Goal: Information Seeking & Learning: Learn about a topic

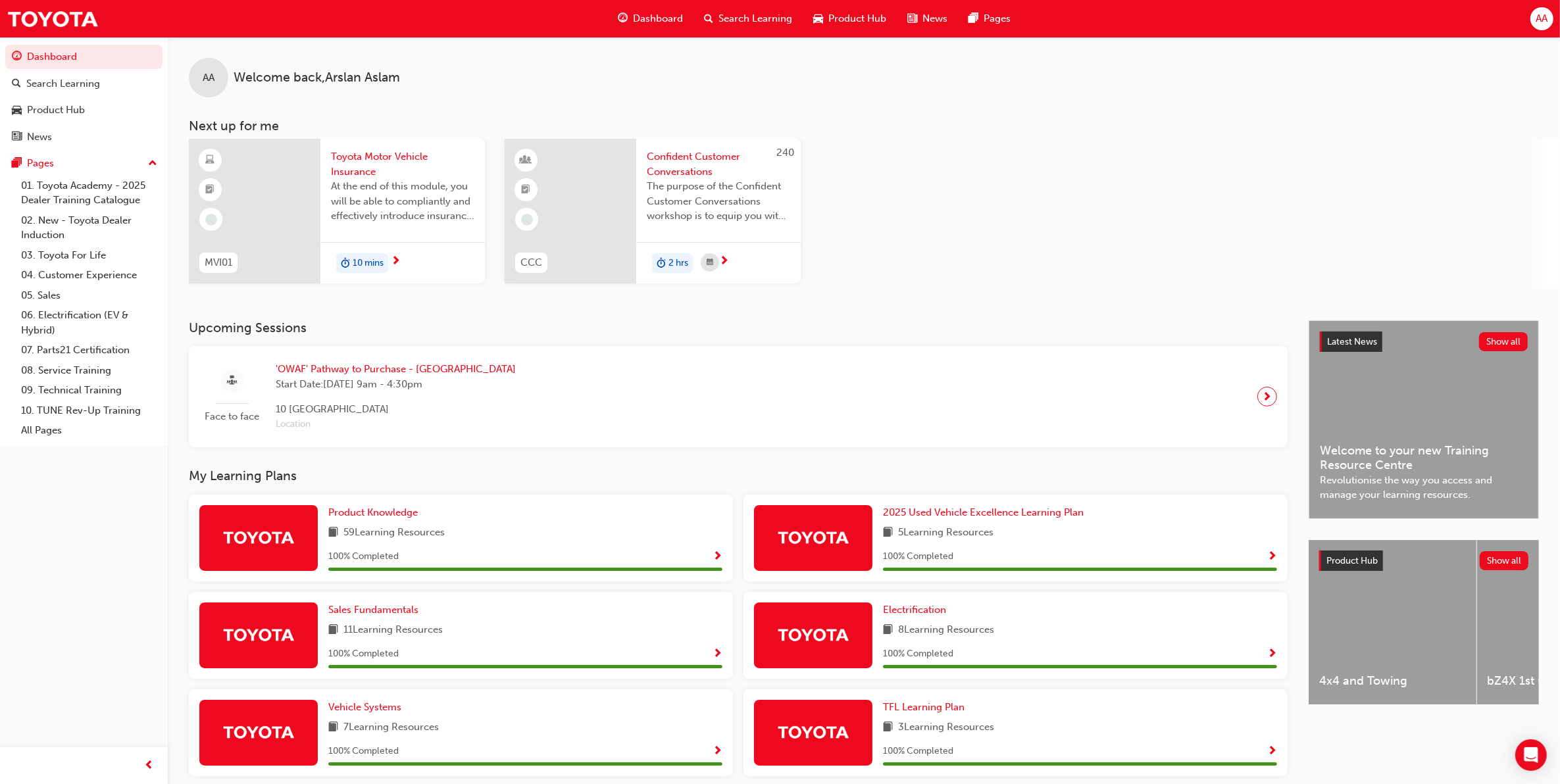
click at [257, 196] on div at bounding box center [254, 211] width 132 height 145
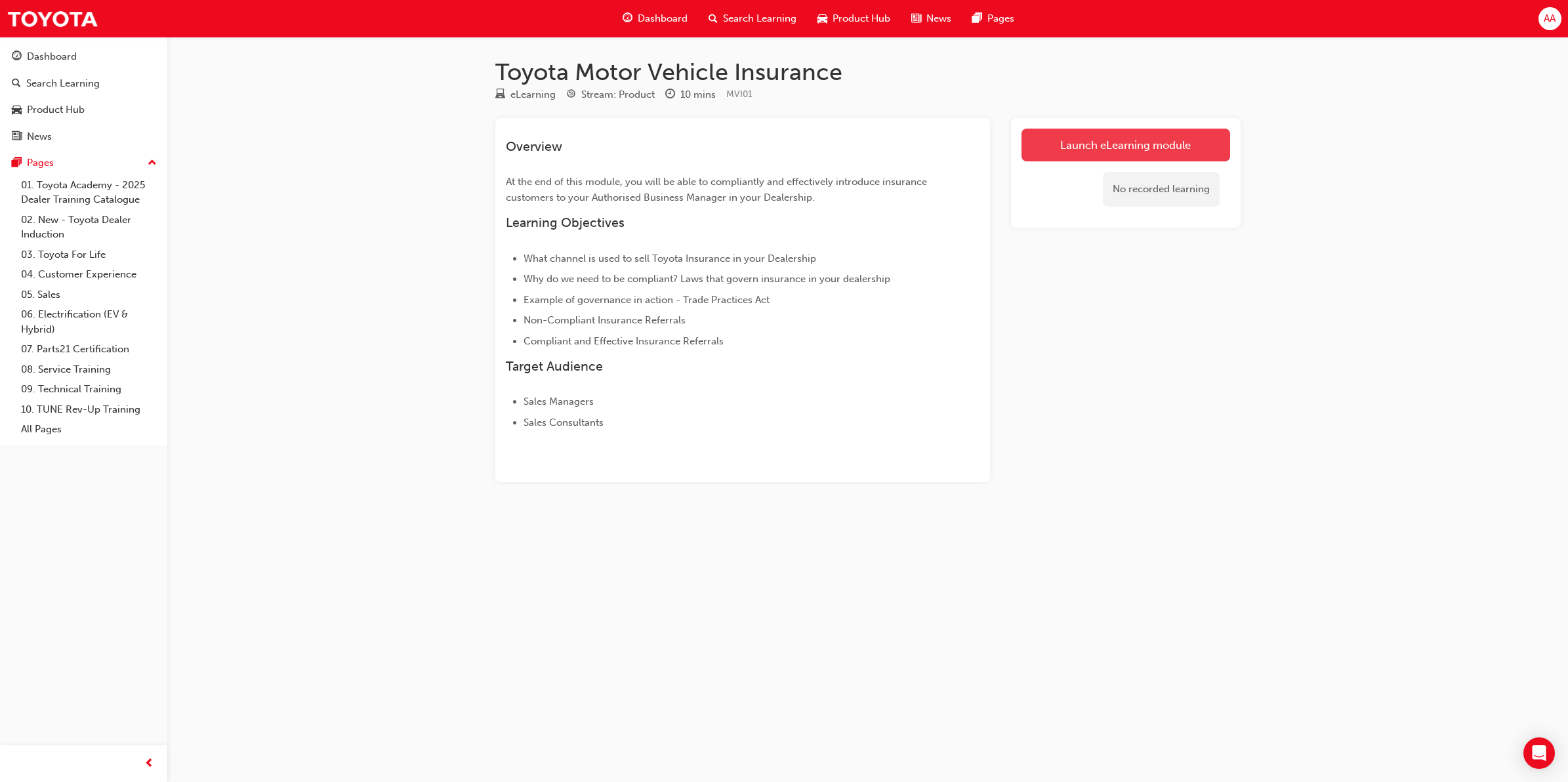
click at [1068, 149] on link "Launch eLearning module" at bounding box center [1125, 145] width 208 height 33
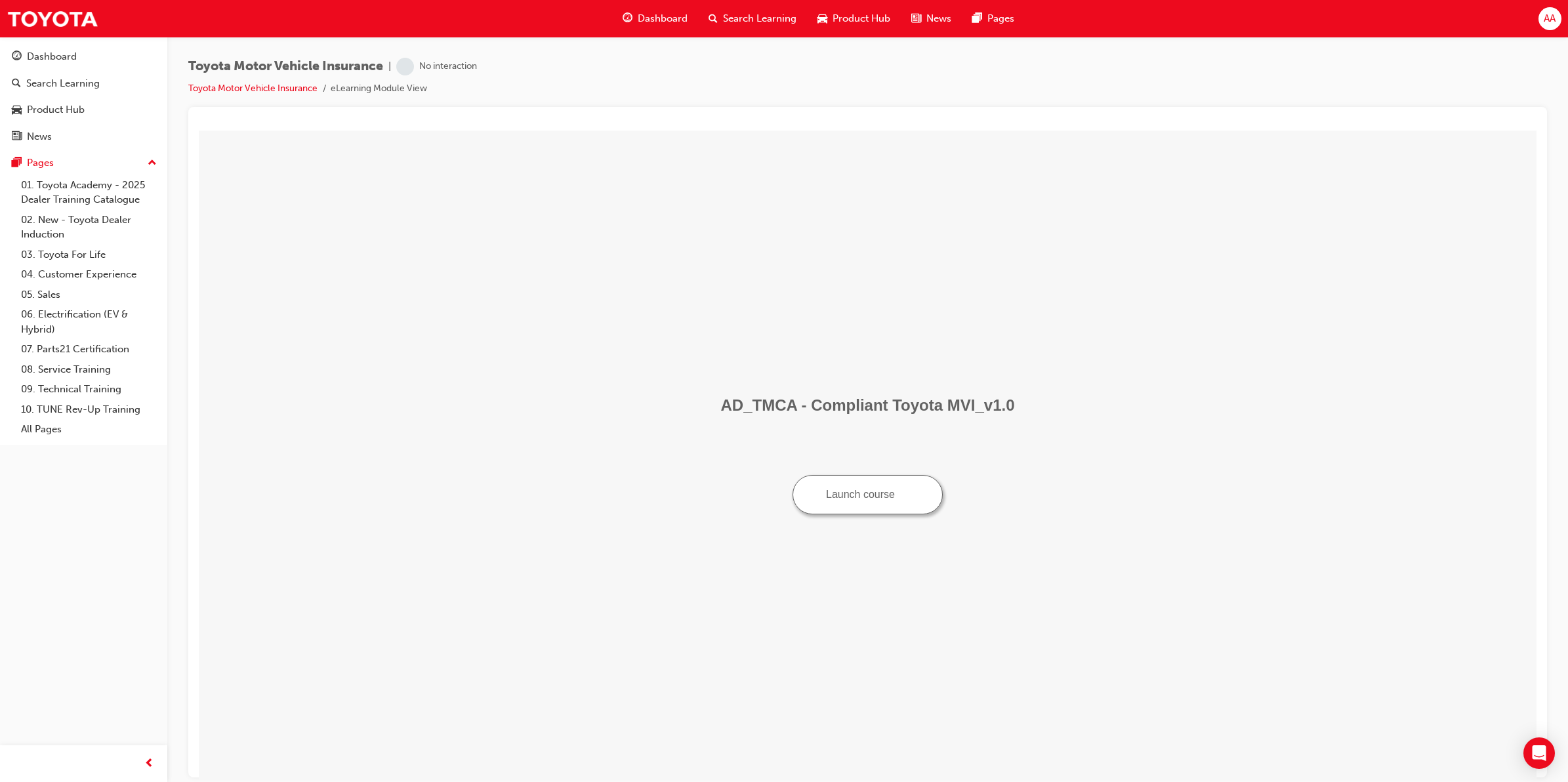
click at [884, 498] on button "Launch course" at bounding box center [868, 494] width 150 height 39
click at [831, 506] on button "Launch course" at bounding box center [868, 494] width 150 height 39
click at [845, 499] on button "Launch course" at bounding box center [868, 494] width 150 height 39
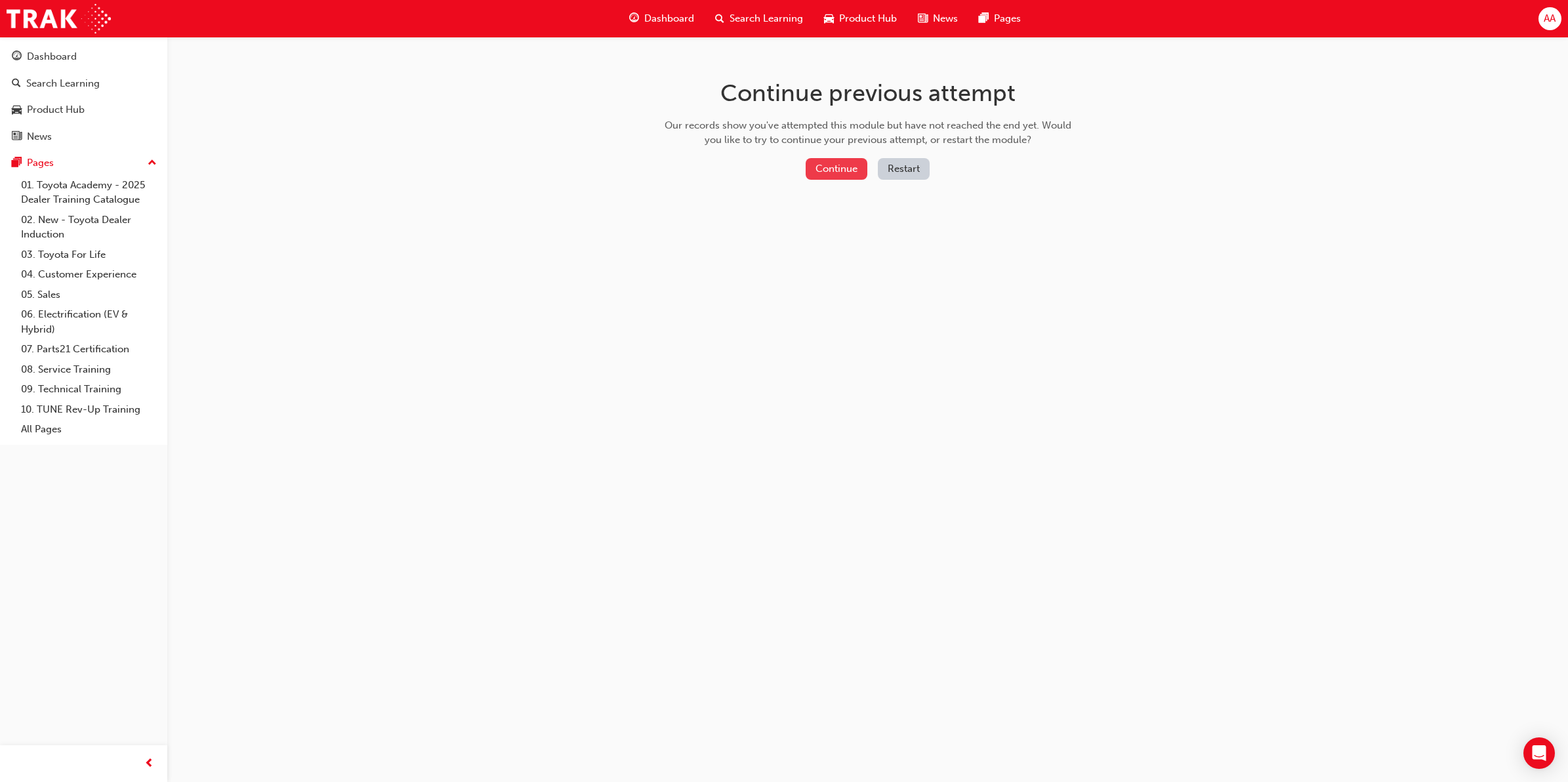
click at [826, 171] on button "Continue" at bounding box center [836, 169] width 62 height 22
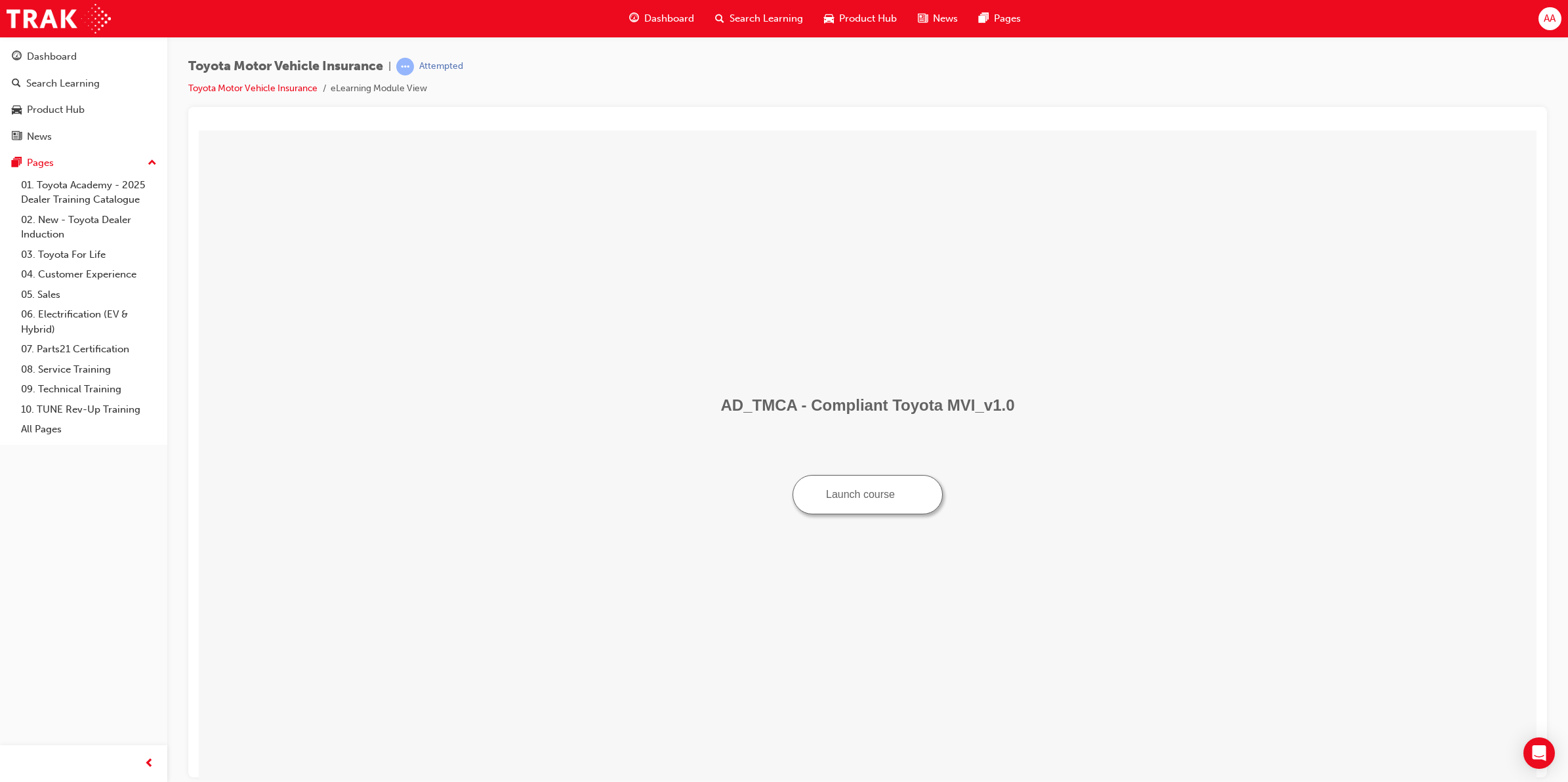
click at [853, 499] on button "Launch course" at bounding box center [868, 494] width 150 height 39
